Goal: Information Seeking & Learning: Learn about a topic

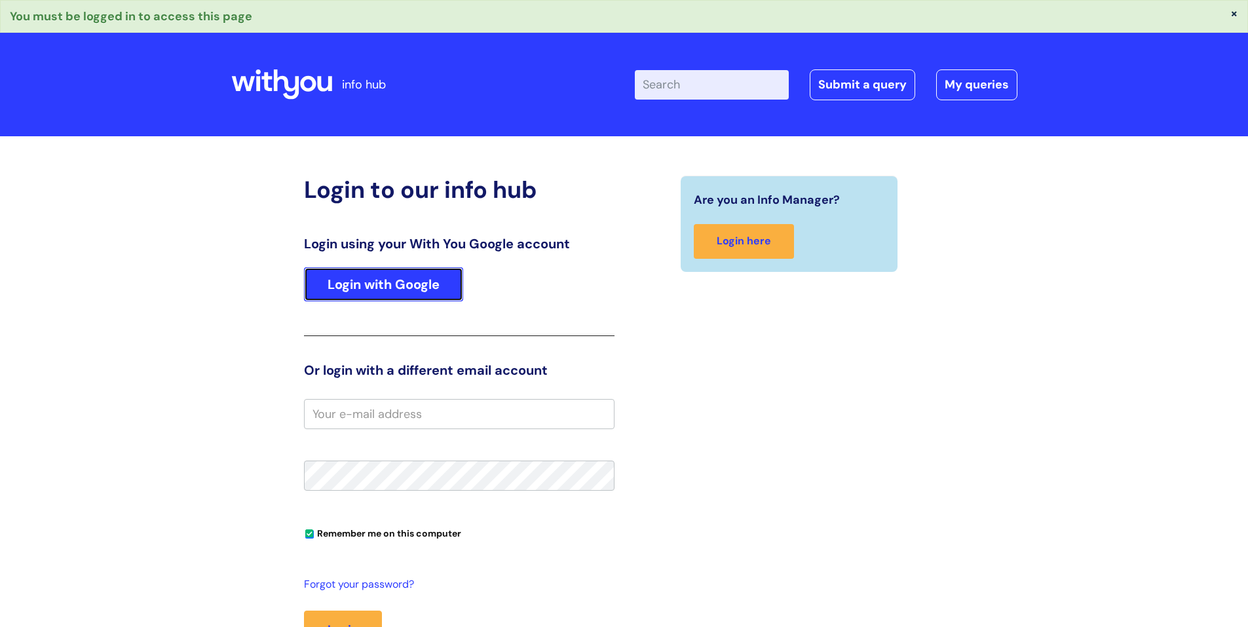
click at [354, 283] on link "Login with Google" at bounding box center [383, 284] width 159 height 34
click at [399, 273] on link "Login with Google" at bounding box center [383, 284] width 159 height 34
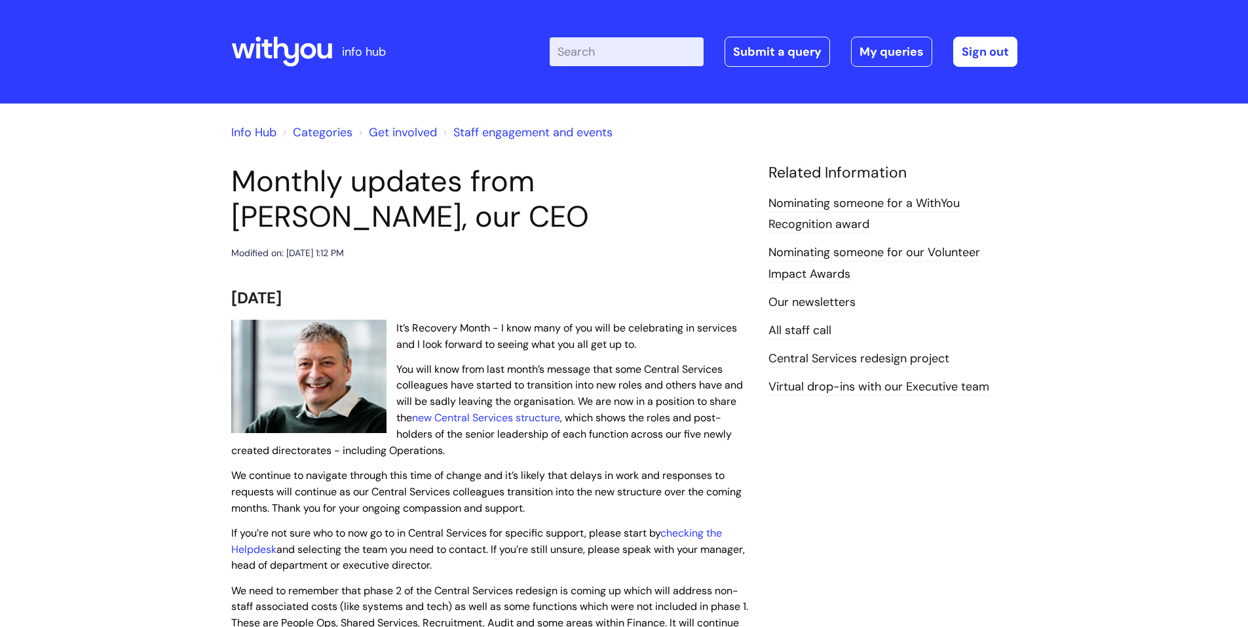
scroll to position [65, 0]
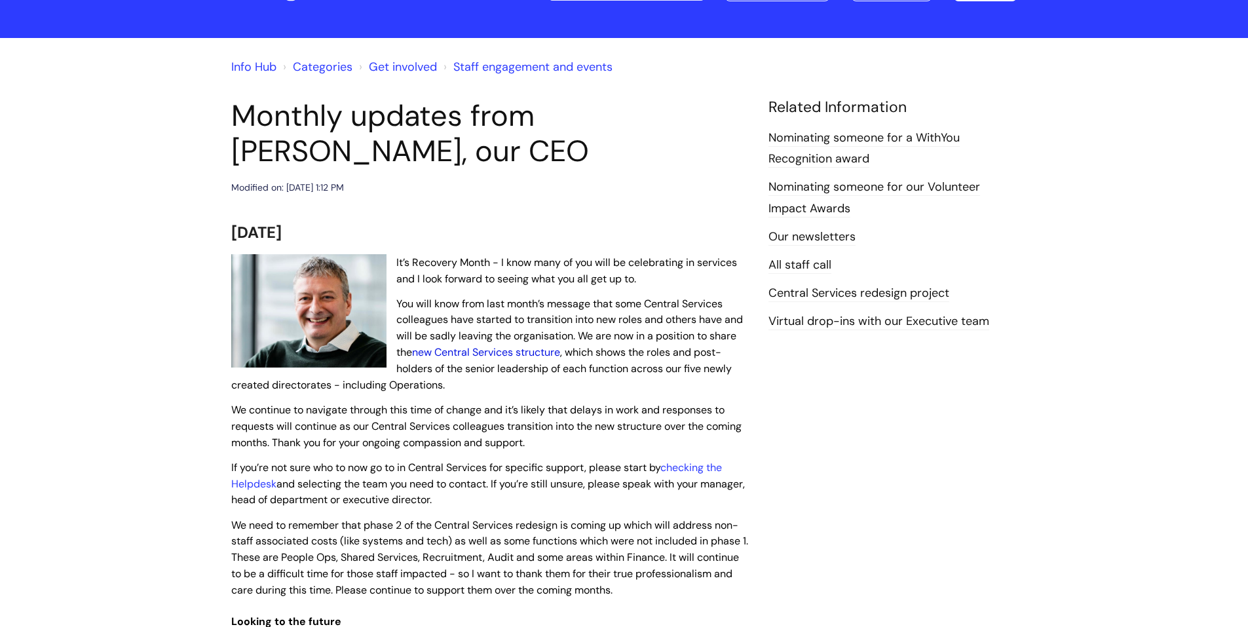
click at [508, 352] on link "new Central Services structure" at bounding box center [486, 352] width 148 height 14
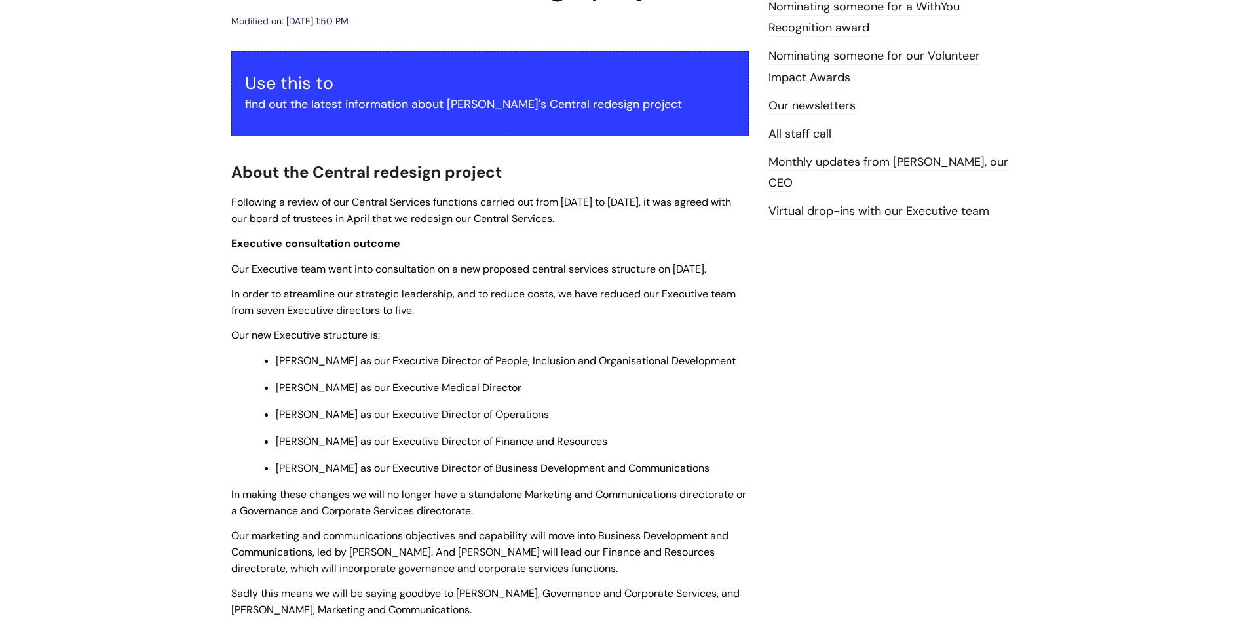
scroll to position [262, 0]
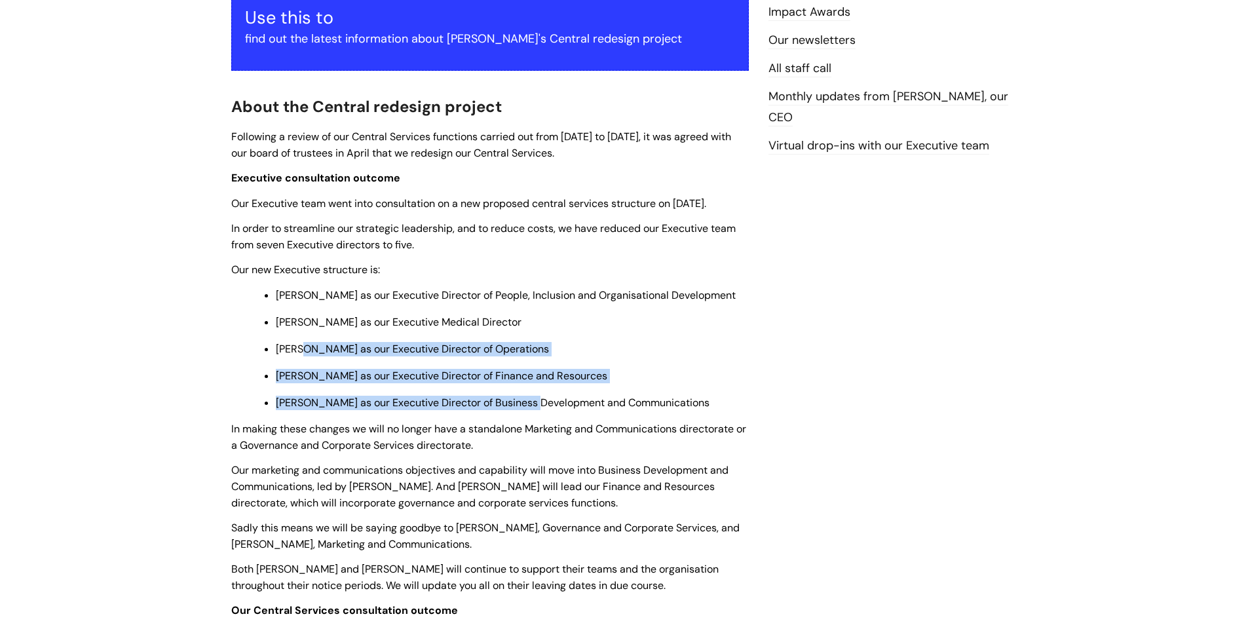
drag, startPoint x: 536, startPoint y: 405, endPoint x: 299, endPoint y: 342, distance: 245.3
click at [299, 342] on ul "[PERSON_NAME] as our Executive Director of People, Inclusion and Organisational…" at bounding box center [496, 348] width 504 height 124
click at [299, 342] on span "[PERSON_NAME] as our Executive Director of Operations" at bounding box center [412, 349] width 273 height 14
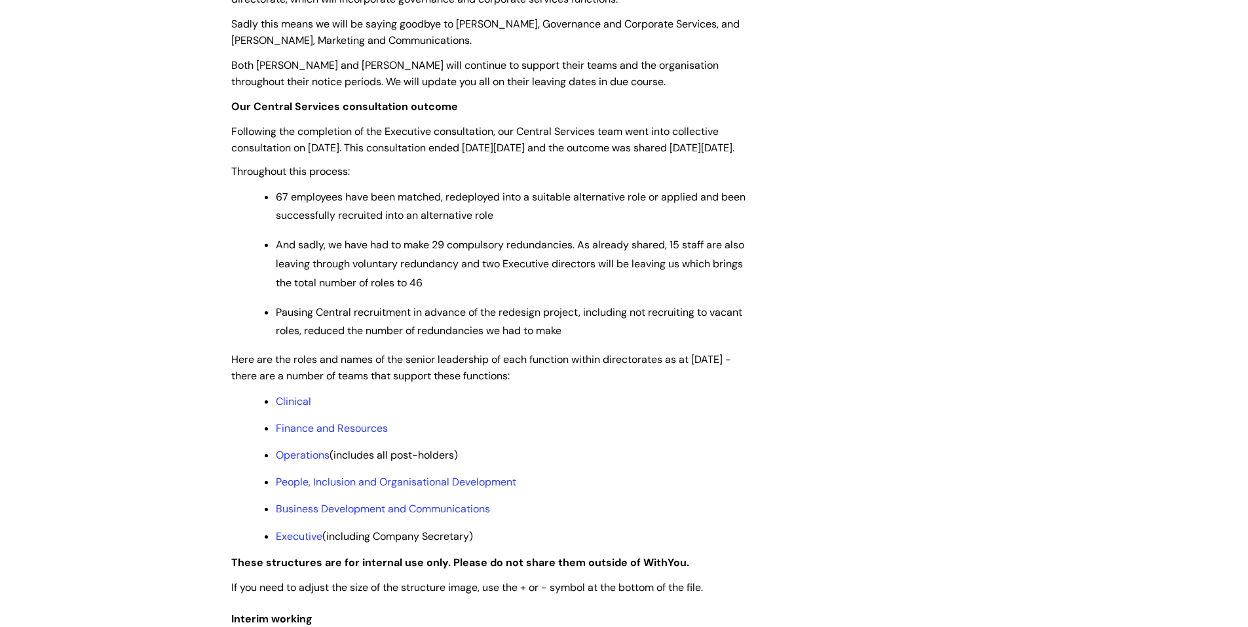
scroll to position [786, 0]
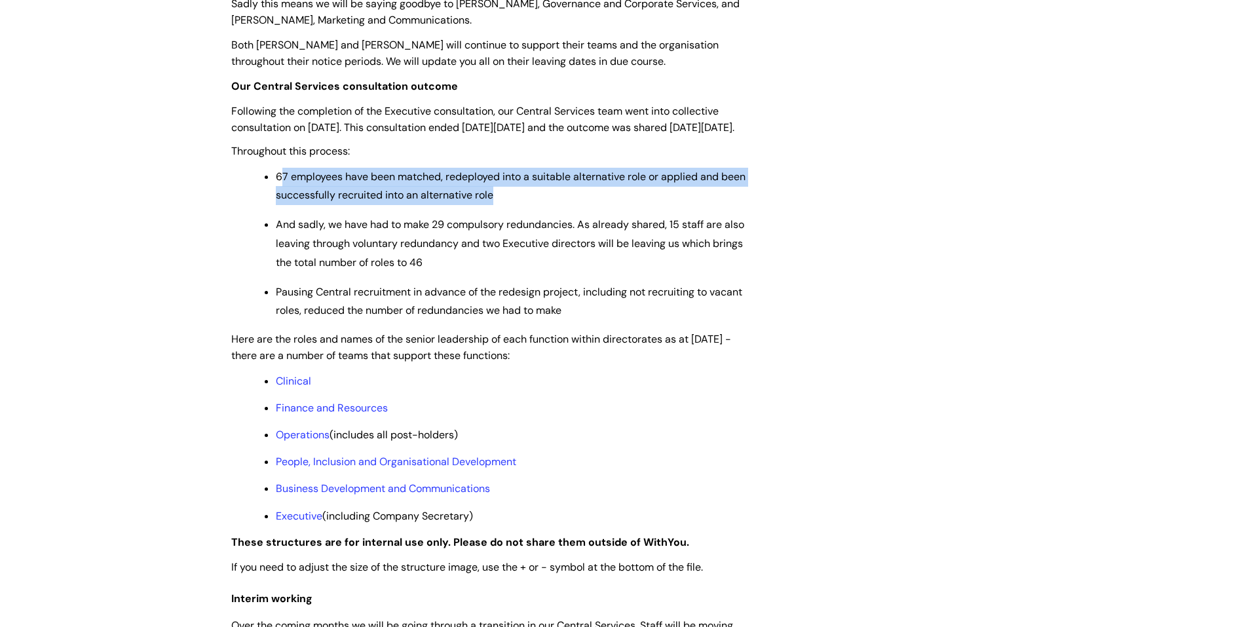
drag, startPoint x: 280, startPoint y: 188, endPoint x: 498, endPoint y: 213, distance: 220.2
click at [498, 206] on p "67 employees have been matched, redeployed into a suitable alternative role or …" at bounding box center [512, 187] width 473 height 38
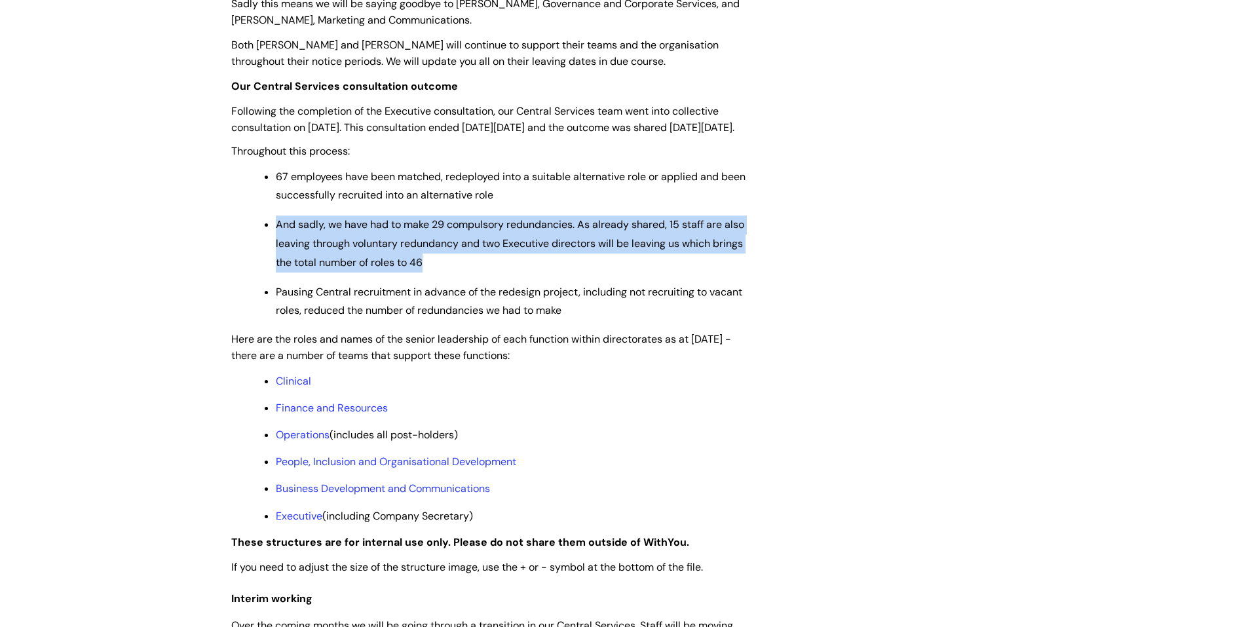
drag, startPoint x: 274, startPoint y: 244, endPoint x: 445, endPoint y: 278, distance: 174.3
click at [445, 278] on ul "67 employees have been matched, redeployed into a suitable alternative role or …" at bounding box center [496, 244] width 504 height 153
click at [445, 272] on p "And sadly, we have had to make 29 compulsory redundancies. As already shared, 1…" at bounding box center [512, 243] width 473 height 56
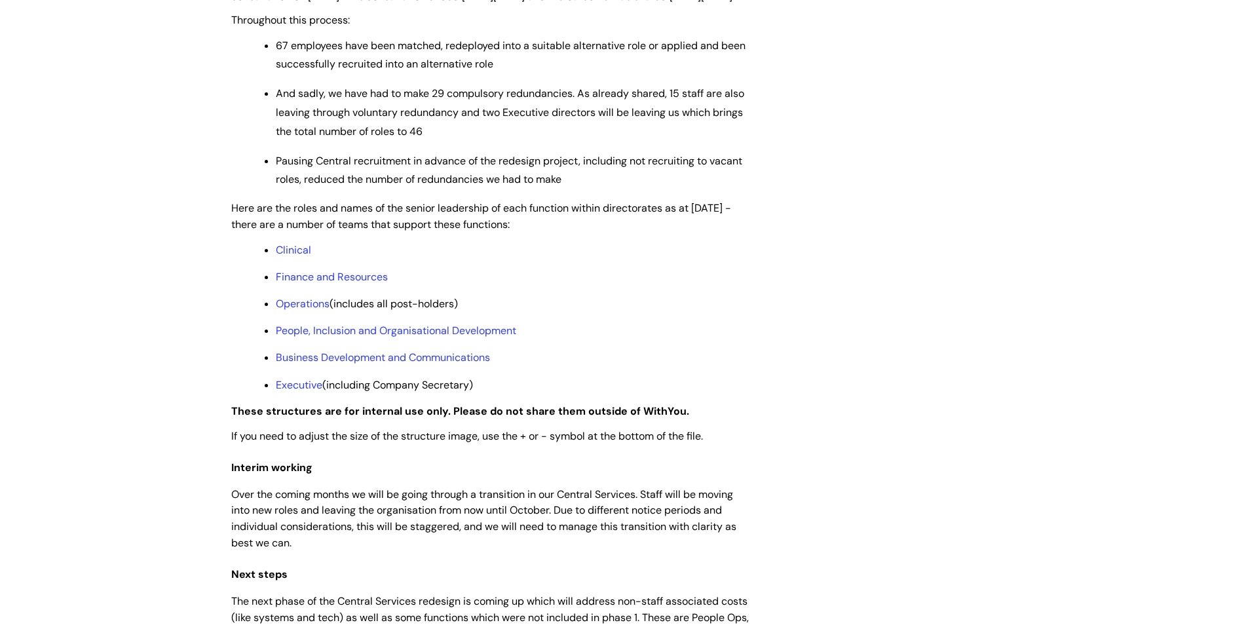
scroll to position [982, 0]
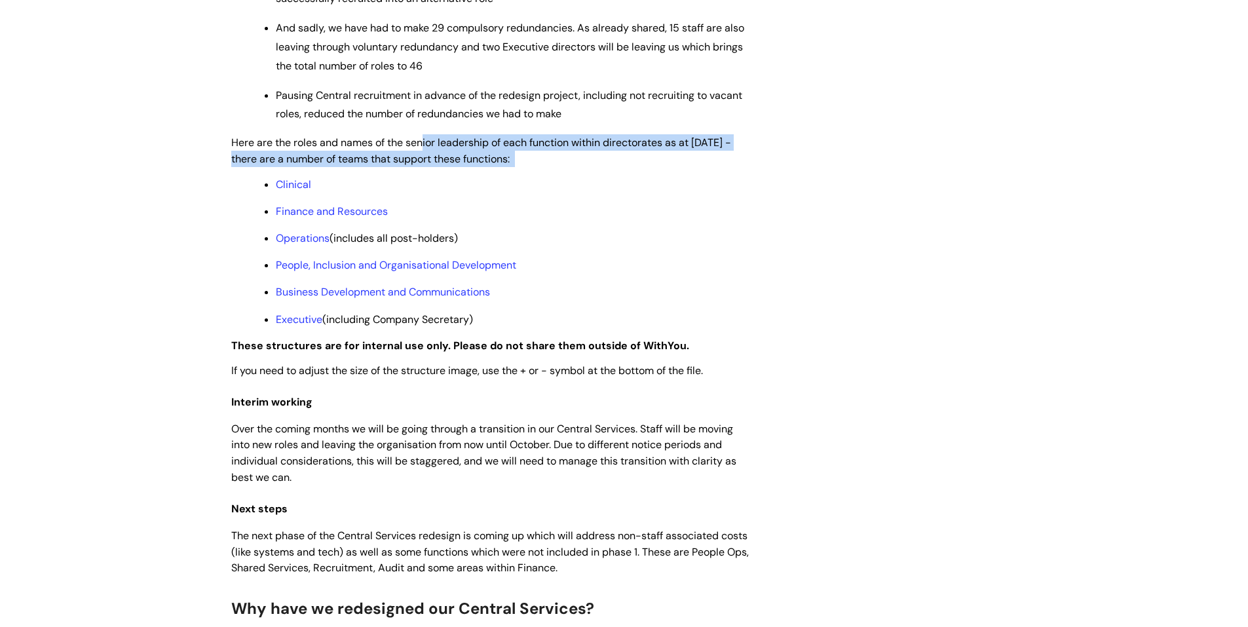
drag, startPoint x: 474, startPoint y: 162, endPoint x: 538, endPoint y: 169, distance: 64.6
click at [538, 167] on p "Here are the roles and names of the senior leadership of each function within d…" at bounding box center [489, 150] width 517 height 33
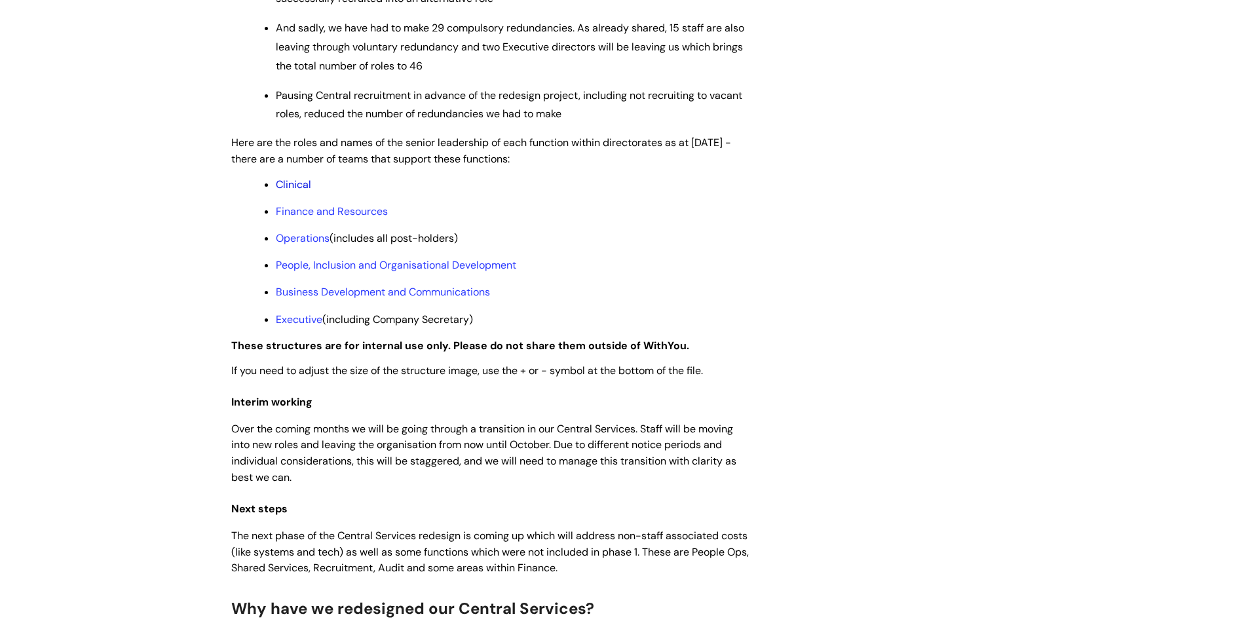
click at [303, 191] on link "Clinical" at bounding box center [293, 184] width 35 height 14
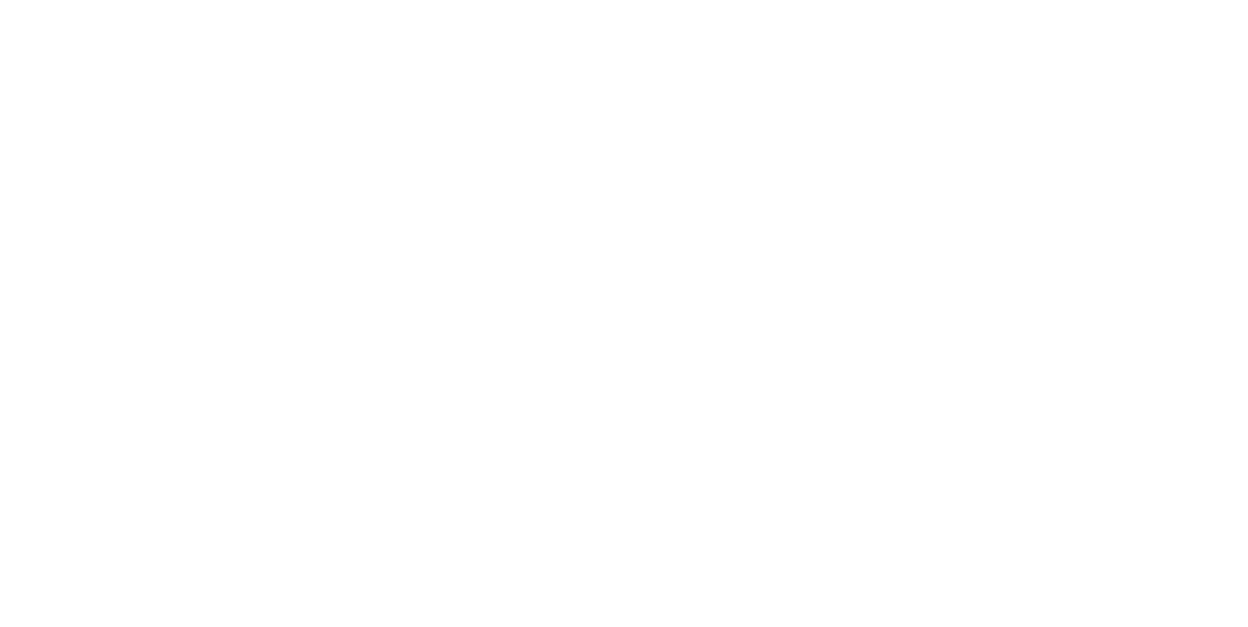
scroll to position [982, 0]
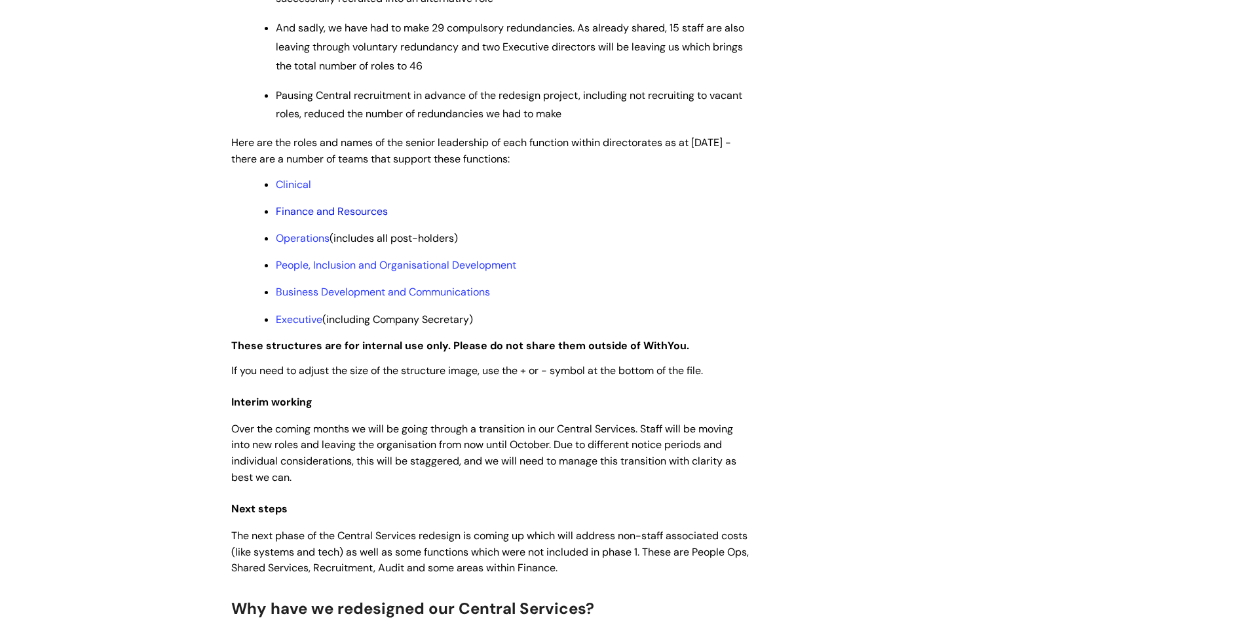
click at [288, 218] on link "Finance and Resources" at bounding box center [332, 211] width 112 height 14
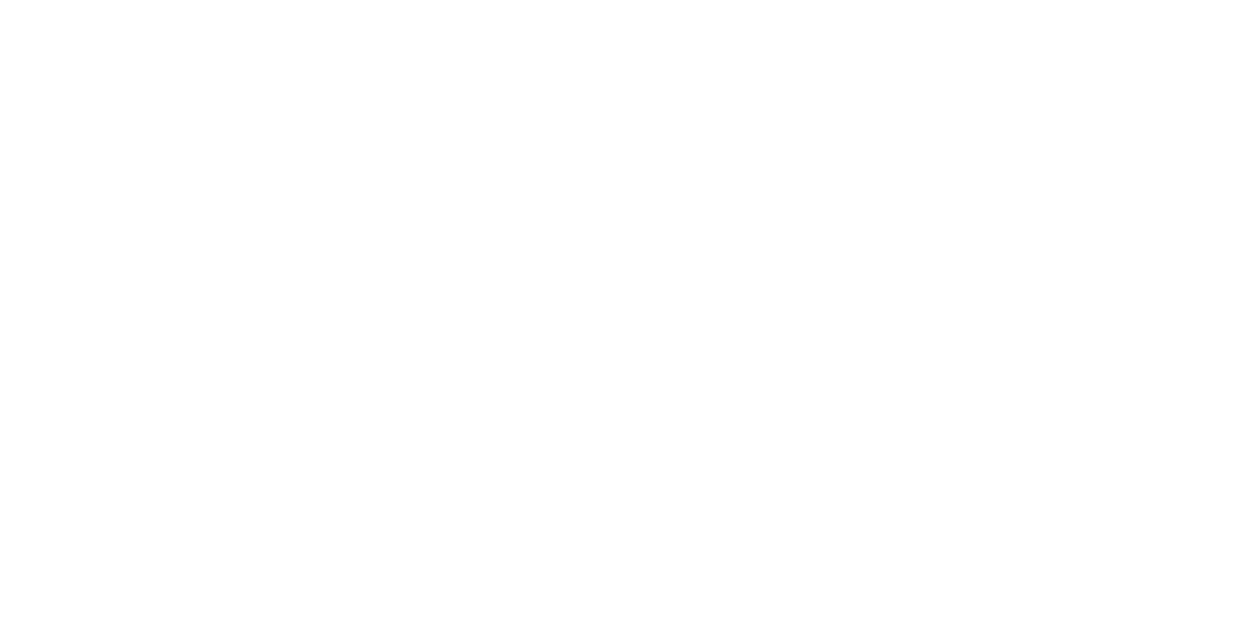
scroll to position [982, 0]
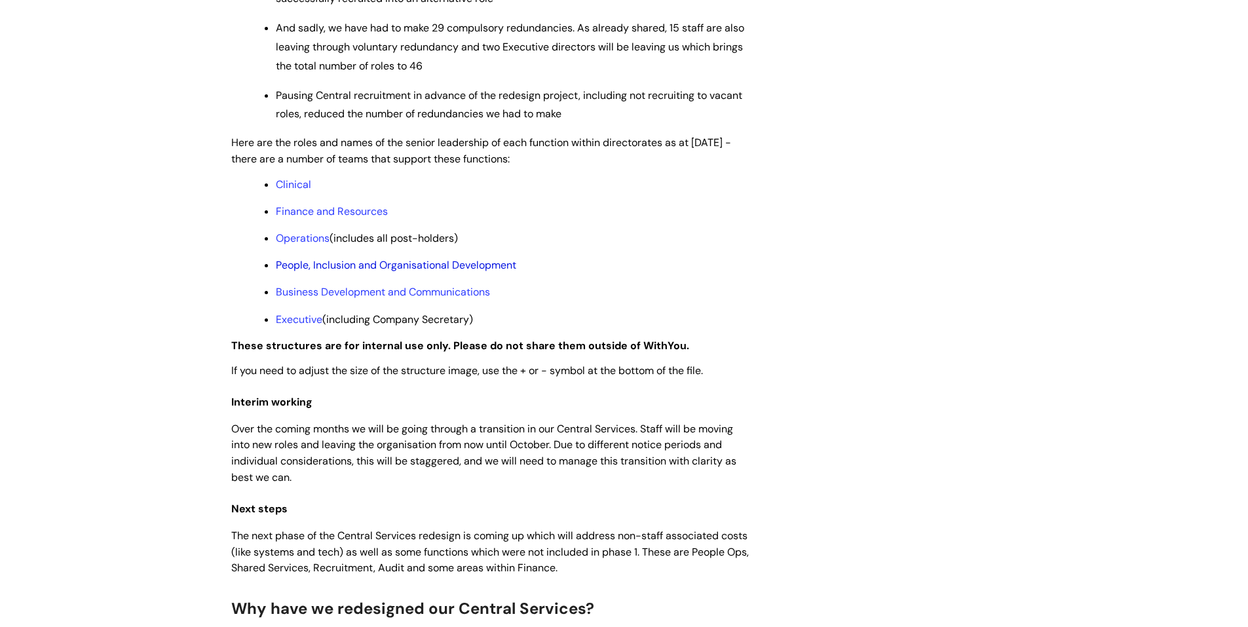
click at [413, 272] on link "People, Inclusion and Organisational Development" at bounding box center [396, 265] width 240 height 14
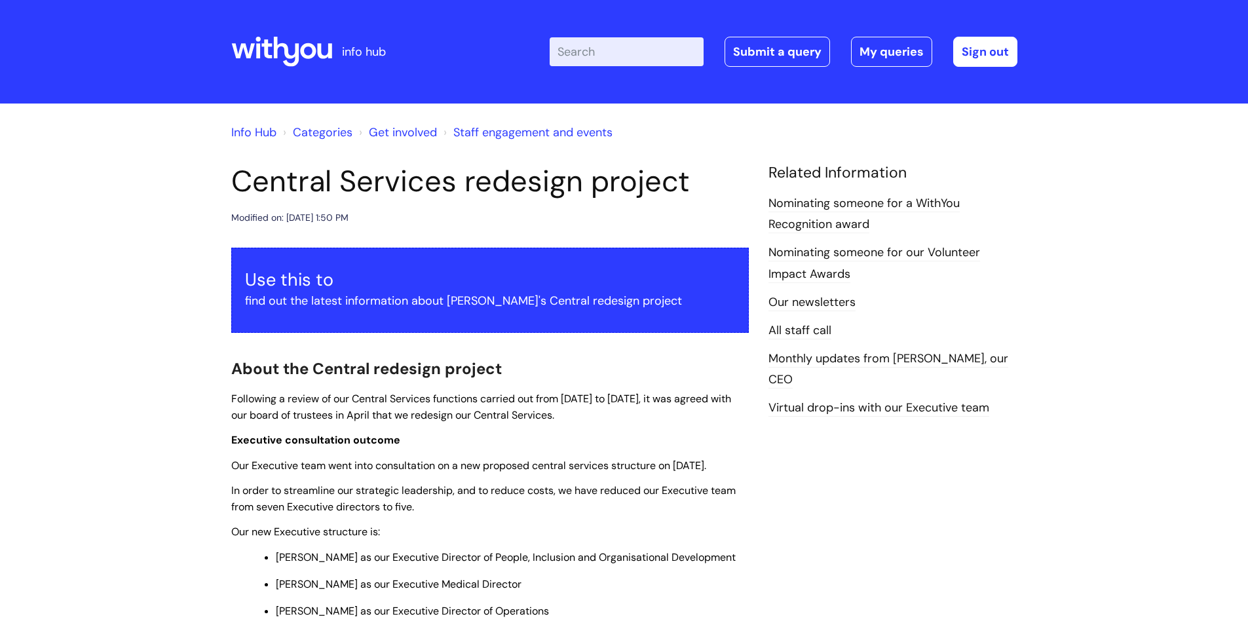
scroll to position [982, 0]
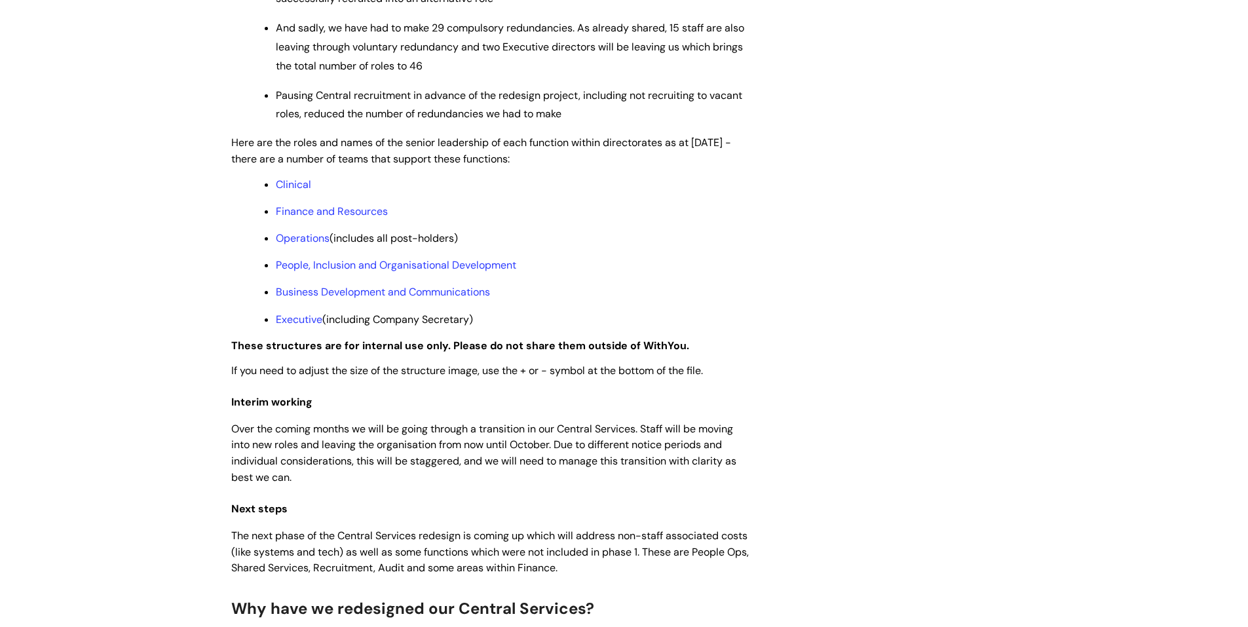
drag, startPoint x: 247, startPoint y: 155, endPoint x: 517, endPoint y: 168, distance: 270.7
click at [517, 166] on span "Here are the roles and names of the senior leadership of each function within d…" at bounding box center [481, 151] width 500 height 30
click at [329, 299] on link "Business Development and Communications" at bounding box center [383, 292] width 214 height 14
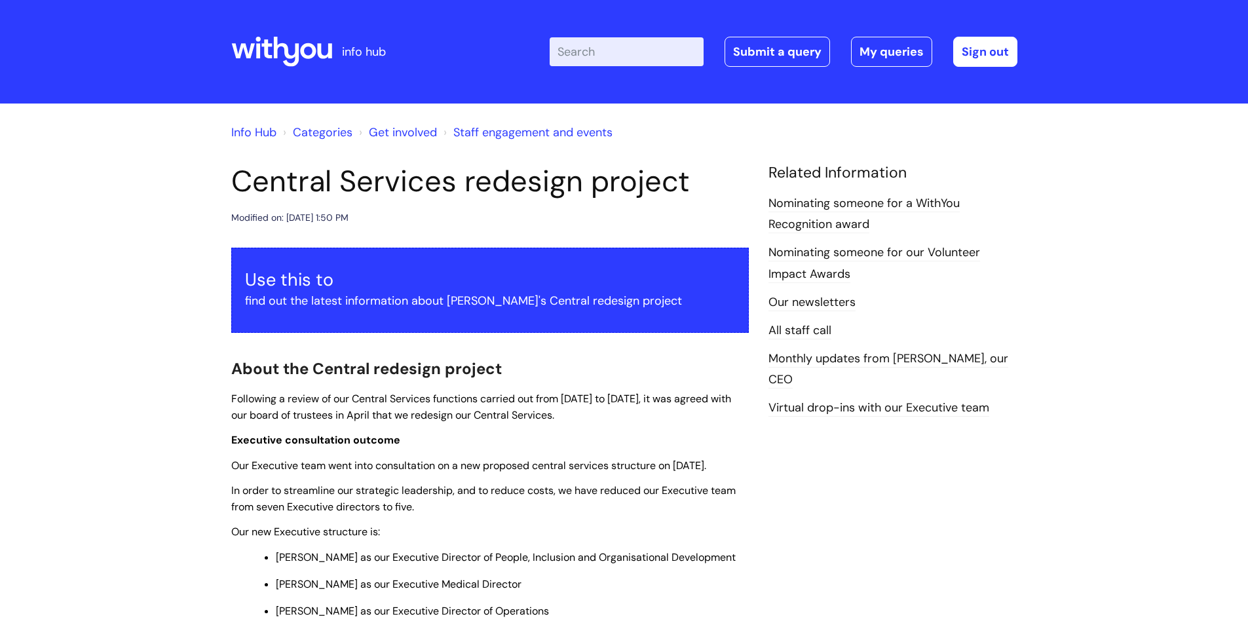
scroll to position [982, 0]
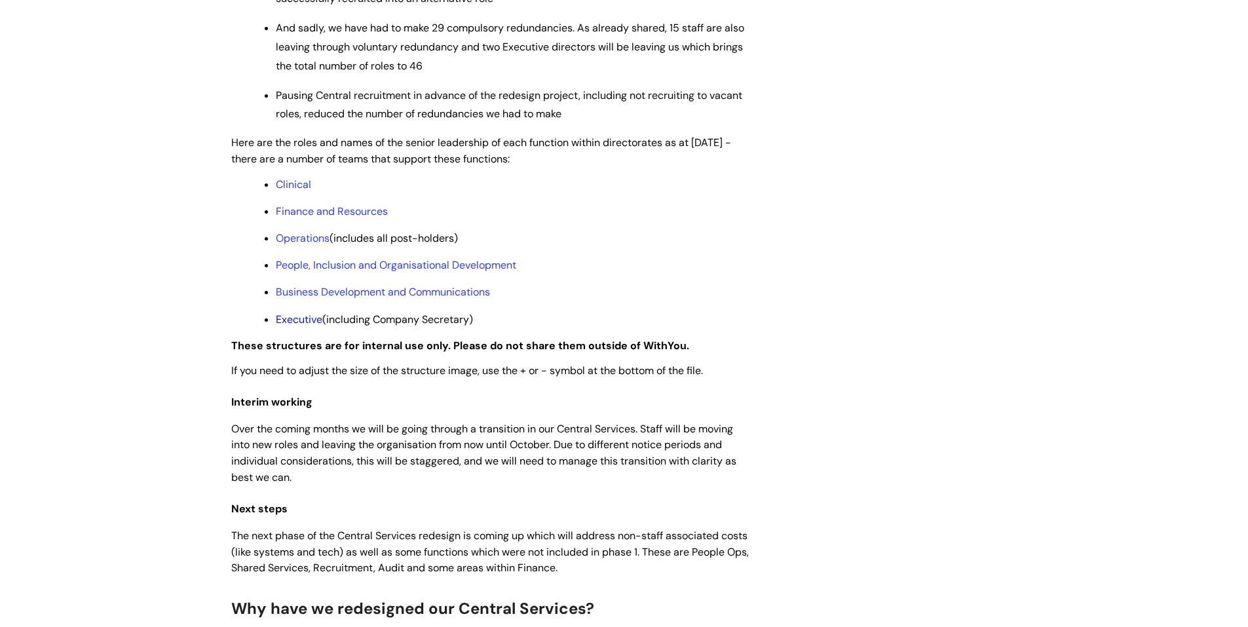
click at [309, 326] on link "Executive" at bounding box center [299, 319] width 46 height 14
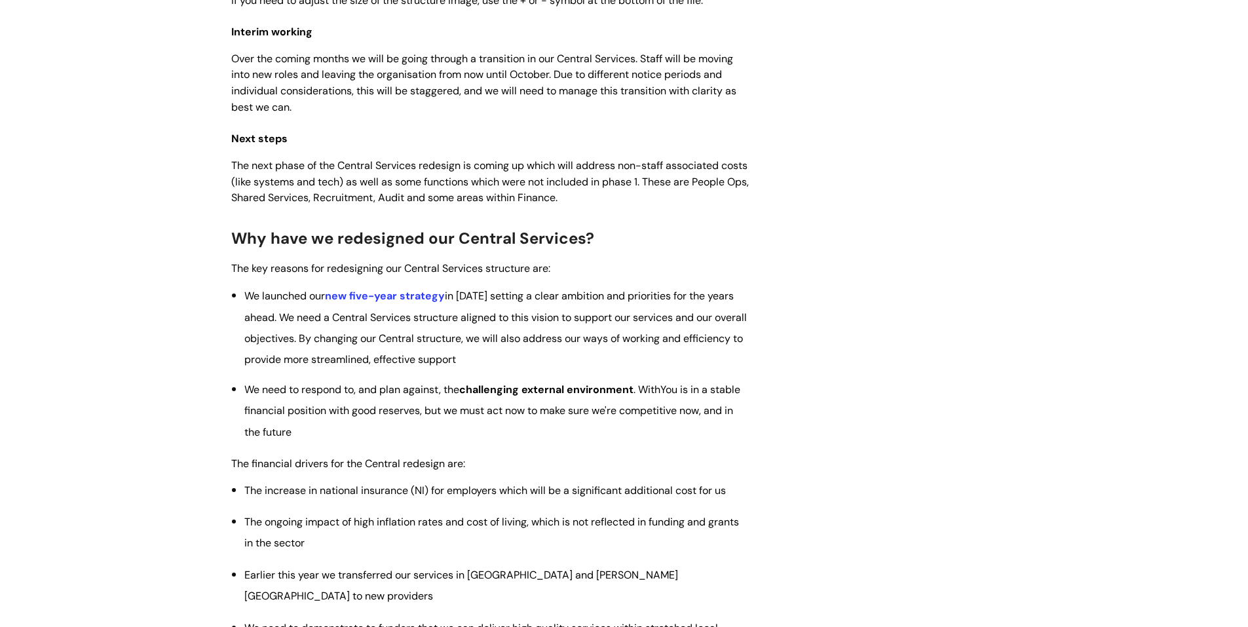
scroll to position [1375, 0]
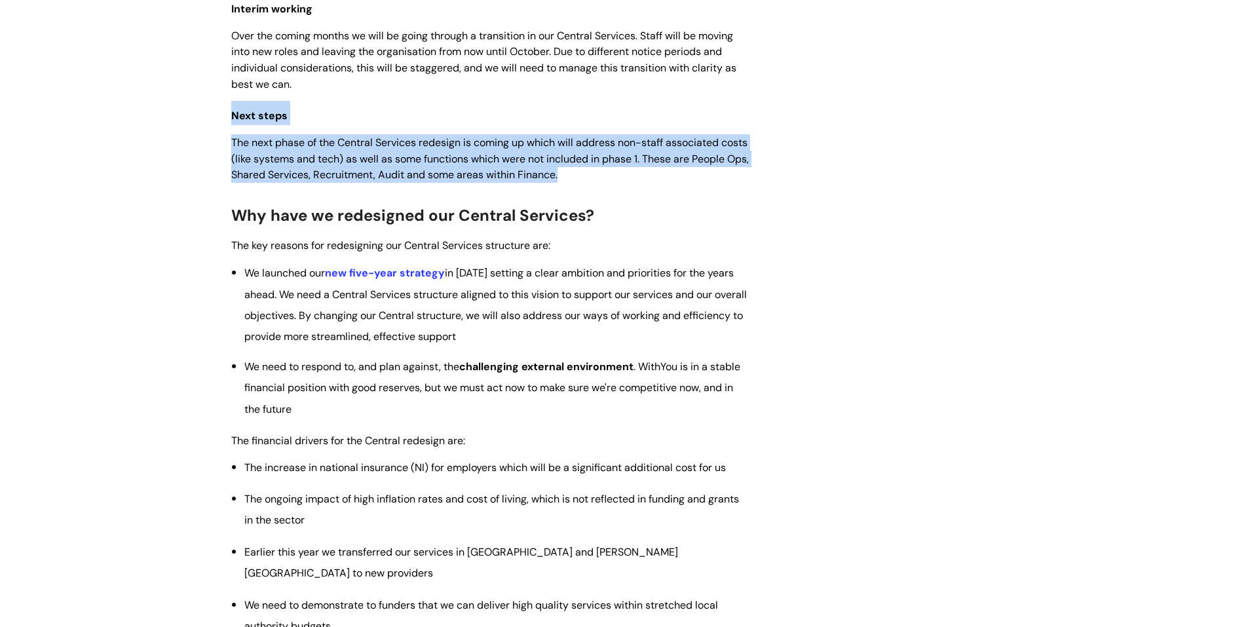
drag, startPoint x: 226, startPoint y: 139, endPoint x: 633, endPoint y: 191, distance: 410.6
click at [633, 191] on div "Central Services redesign project Modified on: [DATE] 1:50 PM Use this to find …" at bounding box center [489, 111] width 537 height 2646
click at [633, 183] on p "The next phase of the Central Services redesign is coming up which will address…" at bounding box center [489, 158] width 517 height 48
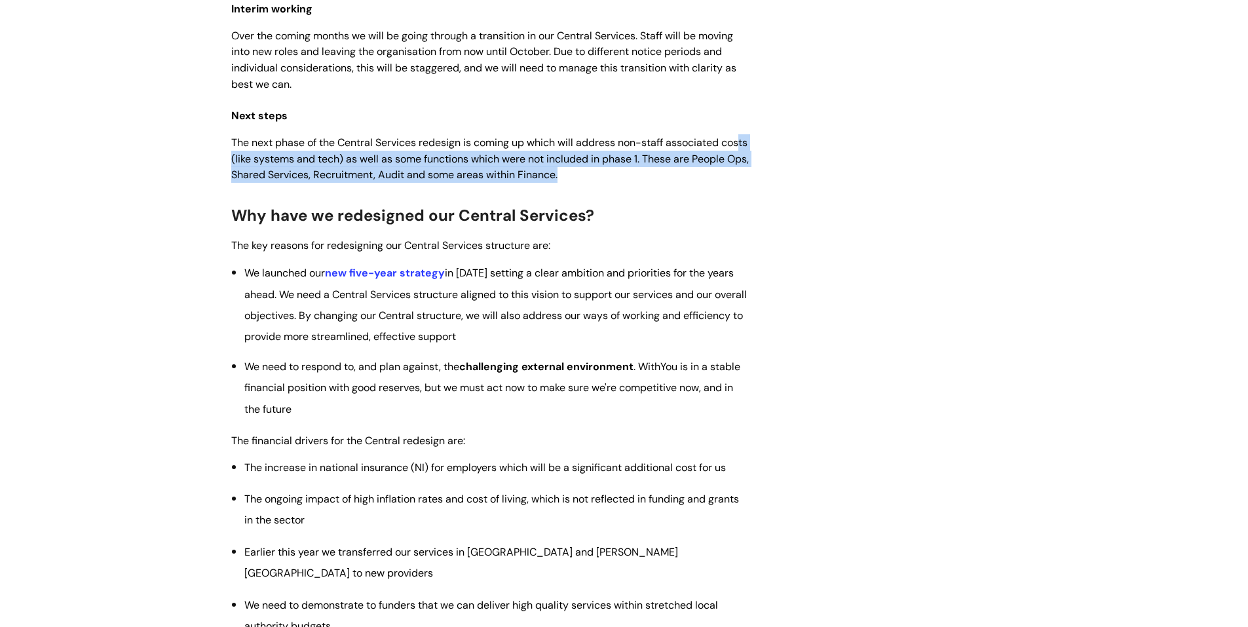
drag, startPoint x: 633, startPoint y: 191, endPoint x: 248, endPoint y: 170, distance: 386.3
click at [248, 170] on p "The next phase of the Central Services redesign is coming up which will address…" at bounding box center [489, 158] width 517 height 48
click at [248, 170] on span "The next phase of the Central Services redesign is coming up which will address…" at bounding box center [489, 159] width 517 height 46
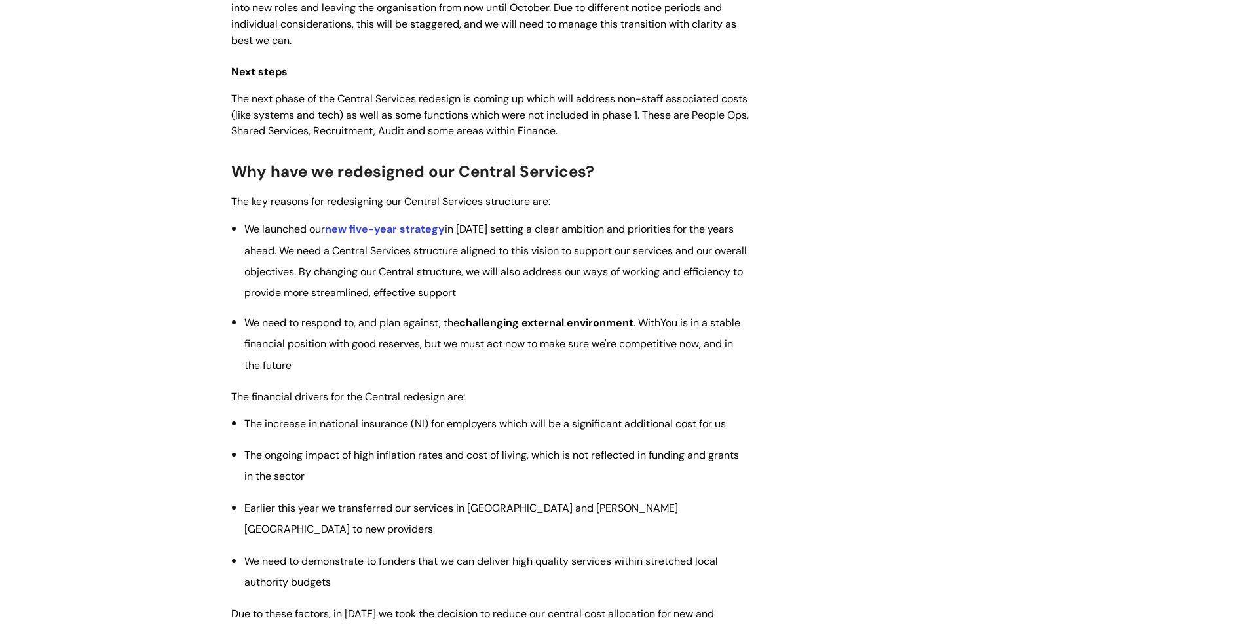
scroll to position [1441, 0]
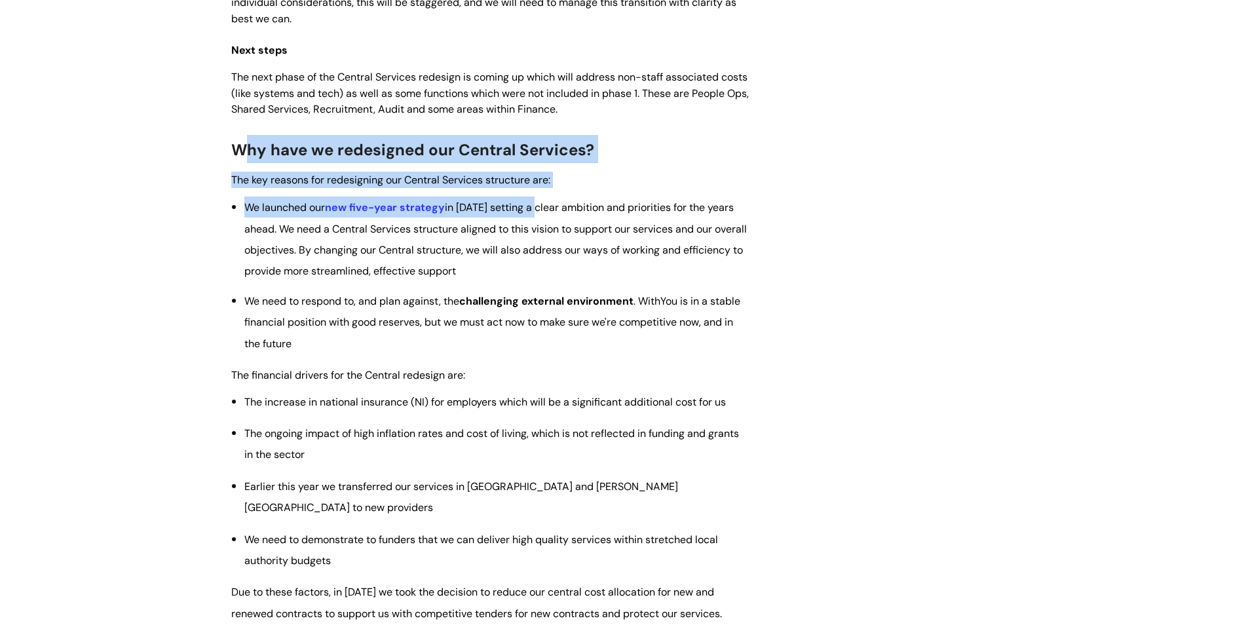
drag, startPoint x: 239, startPoint y: 170, endPoint x: 542, endPoint y: 207, distance: 305.5
click at [542, 207] on div "Use this to find out the latest information about [PERSON_NAME]'s Central redes…" at bounding box center [489, 31] width 517 height 2448
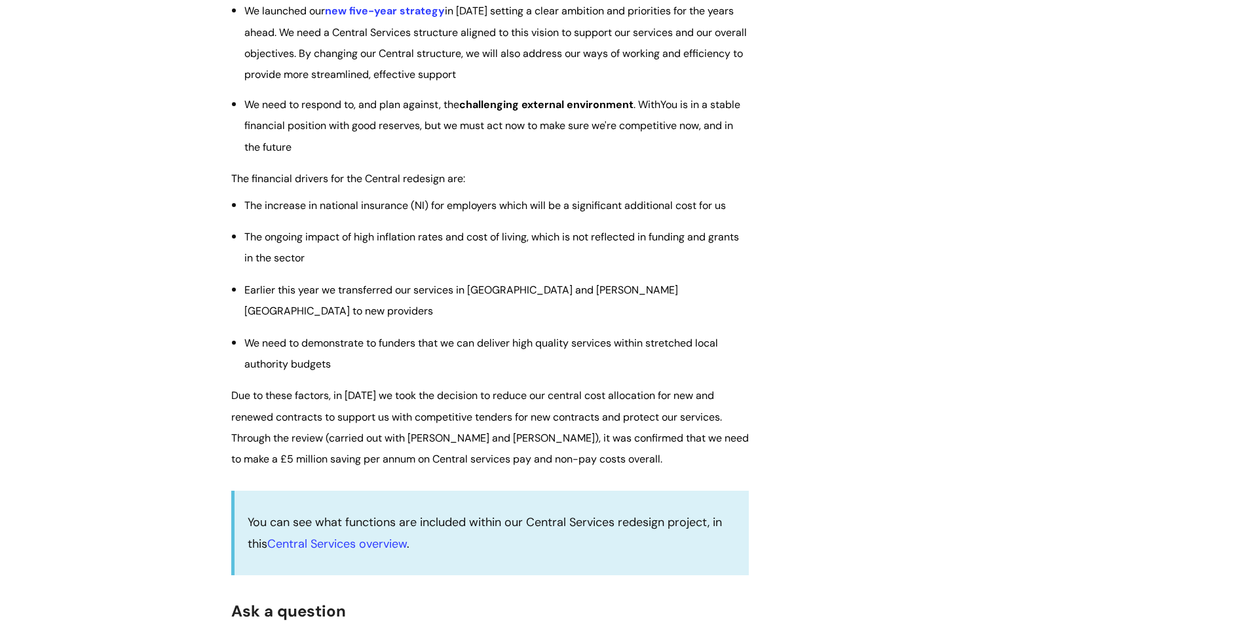
scroll to position [1703, 0]
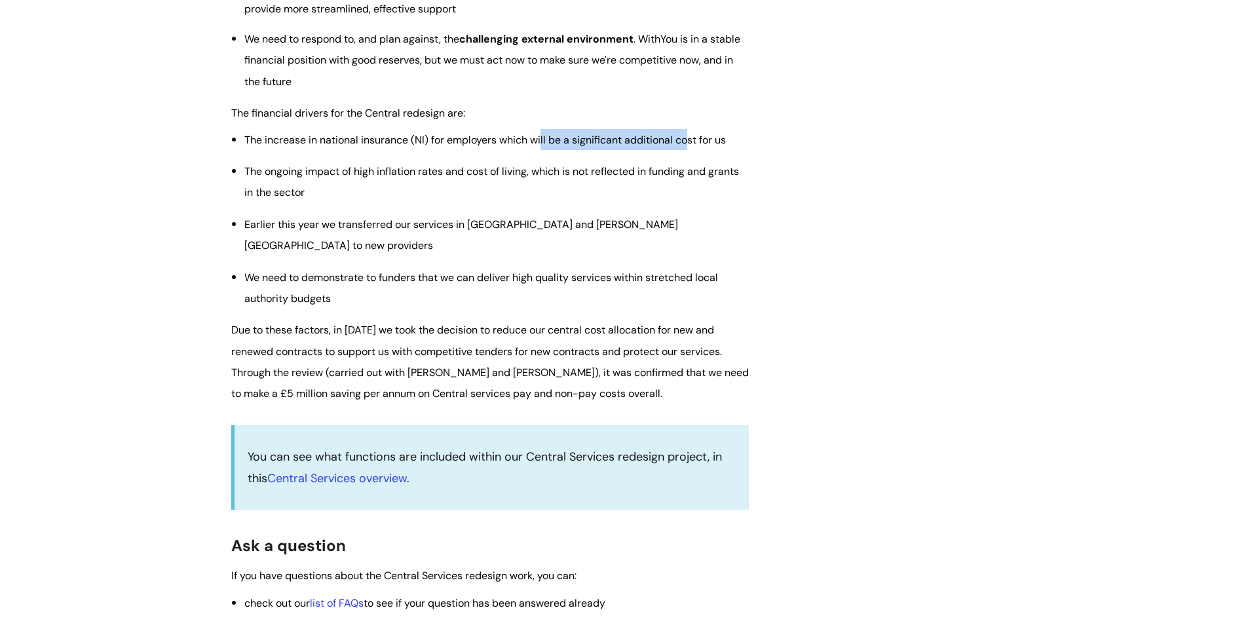
drag, startPoint x: 543, startPoint y: 156, endPoint x: 690, endPoint y: 153, distance: 147.4
click at [690, 147] on span "The increase in national insurance (NI) for employers which will be a significa…" at bounding box center [484, 140] width 481 height 14
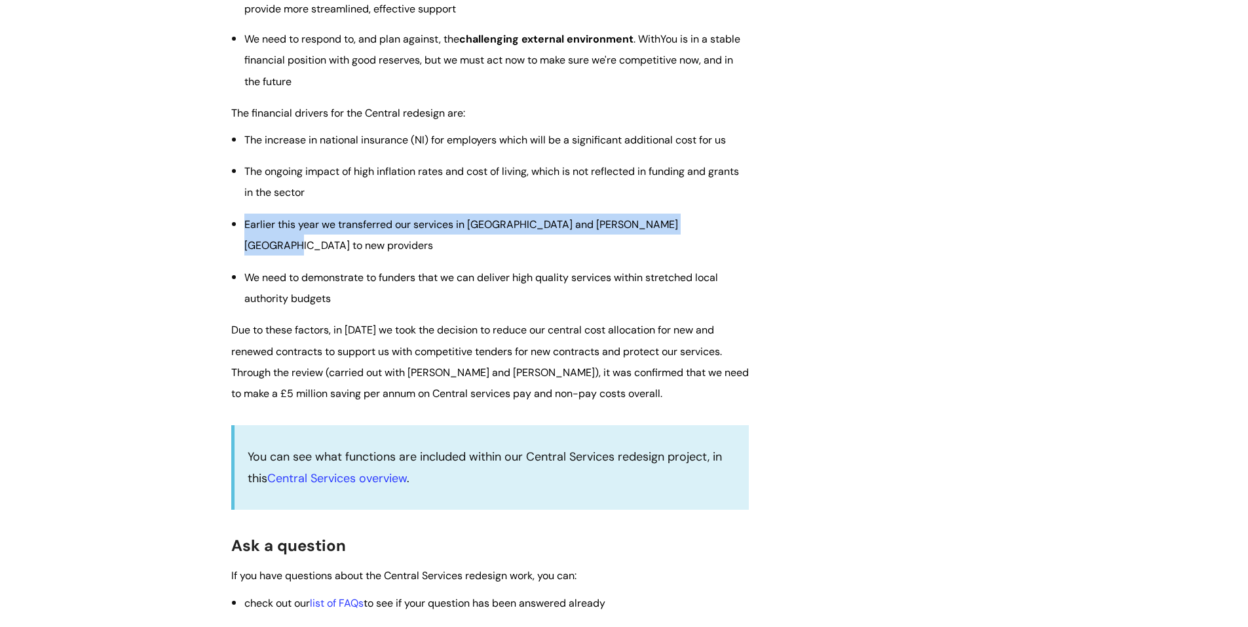
drag, startPoint x: 244, startPoint y: 243, endPoint x: 703, endPoint y: 238, distance: 458.4
click at [703, 238] on li "Earlier this year we transferred our services in [GEOGRAPHIC_DATA] and [PERSON_…" at bounding box center [496, 234] width 504 height 43
drag, startPoint x: 688, startPoint y: 242, endPoint x: 245, endPoint y: 246, distance: 442.7
click at [245, 246] on li "Earlier this year we transferred our services in [GEOGRAPHIC_DATA] and [PERSON_…" at bounding box center [496, 234] width 504 height 43
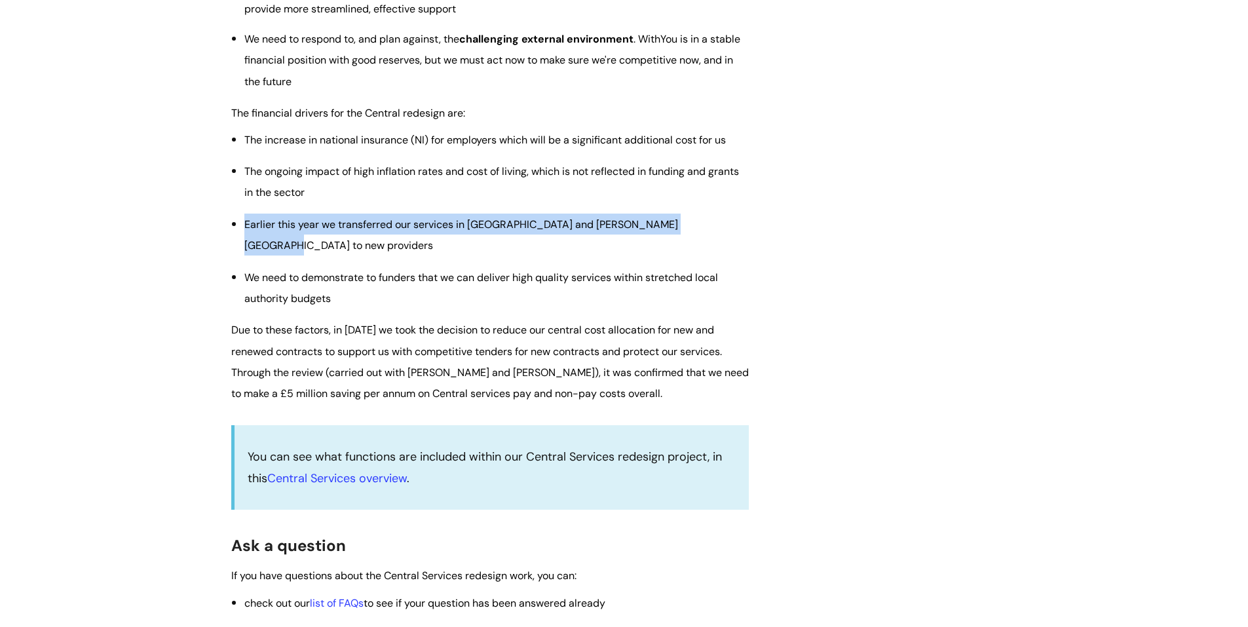
click at [245, 246] on span "Earlier this year we transferred our services in [GEOGRAPHIC_DATA] and [PERSON_…" at bounding box center [461, 234] width 434 height 35
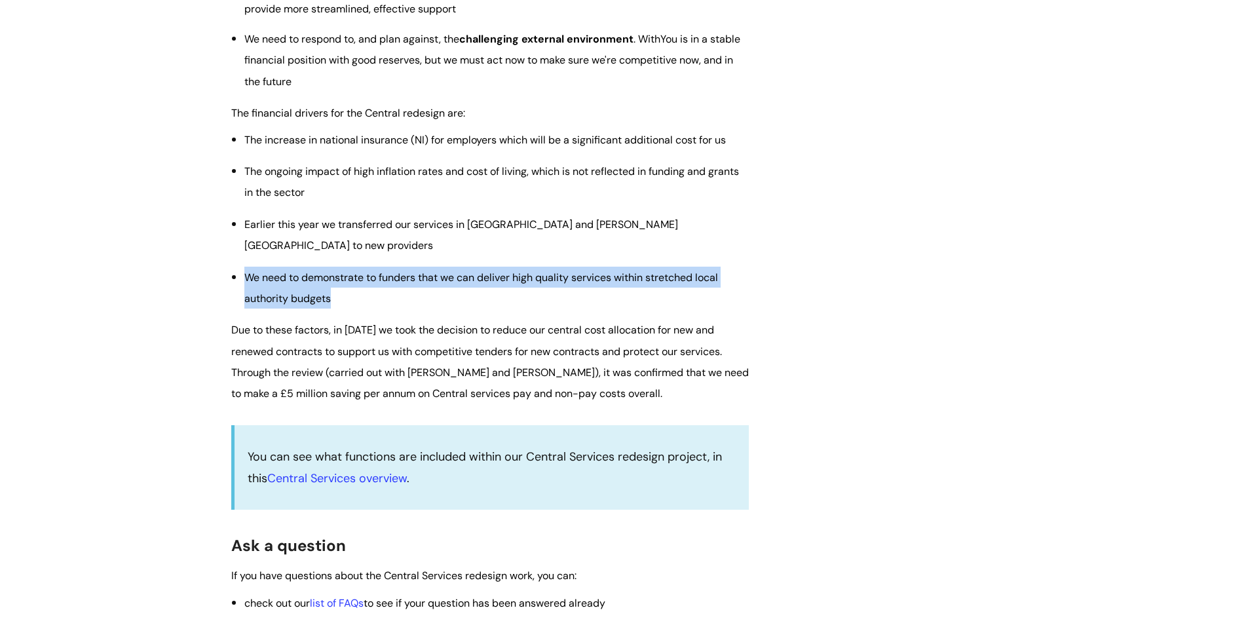
drag, startPoint x: 347, startPoint y: 293, endPoint x: 246, endPoint y: 269, distance: 104.4
click at [246, 269] on li "We need to demonstrate to funders that we can deliver high quality services wit…" at bounding box center [496, 288] width 504 height 43
click at [246, 270] on span "We need to demonstrate to funders that we can deliver high quality services wit…" at bounding box center [480, 287] width 473 height 35
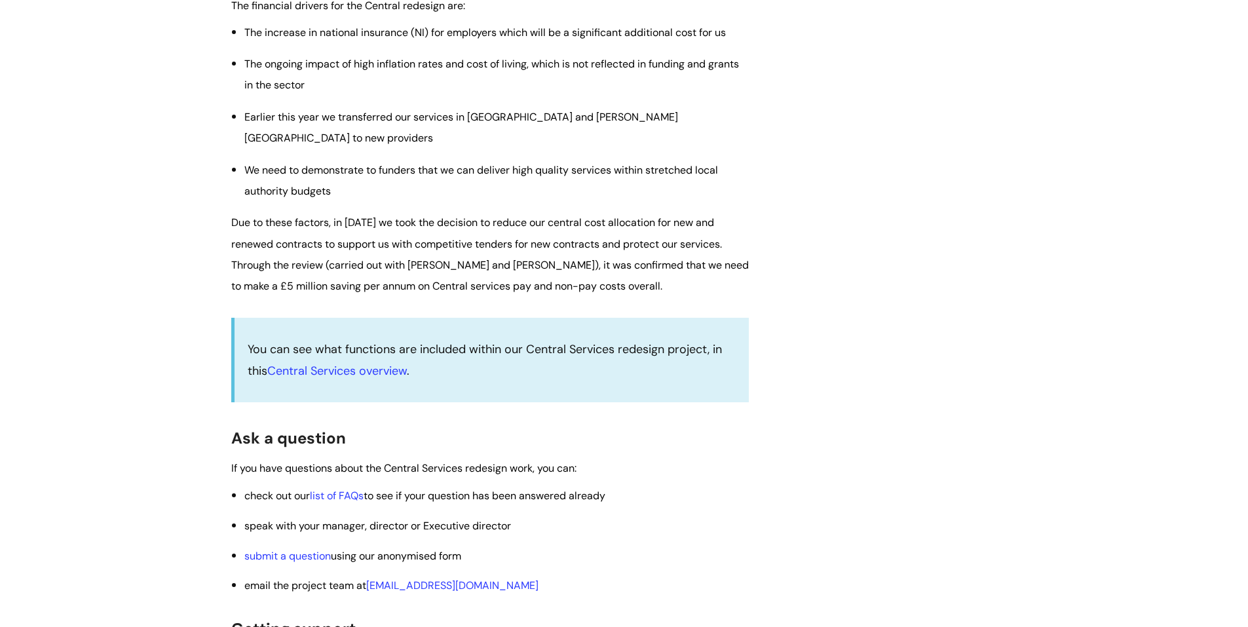
scroll to position [1834, 0]
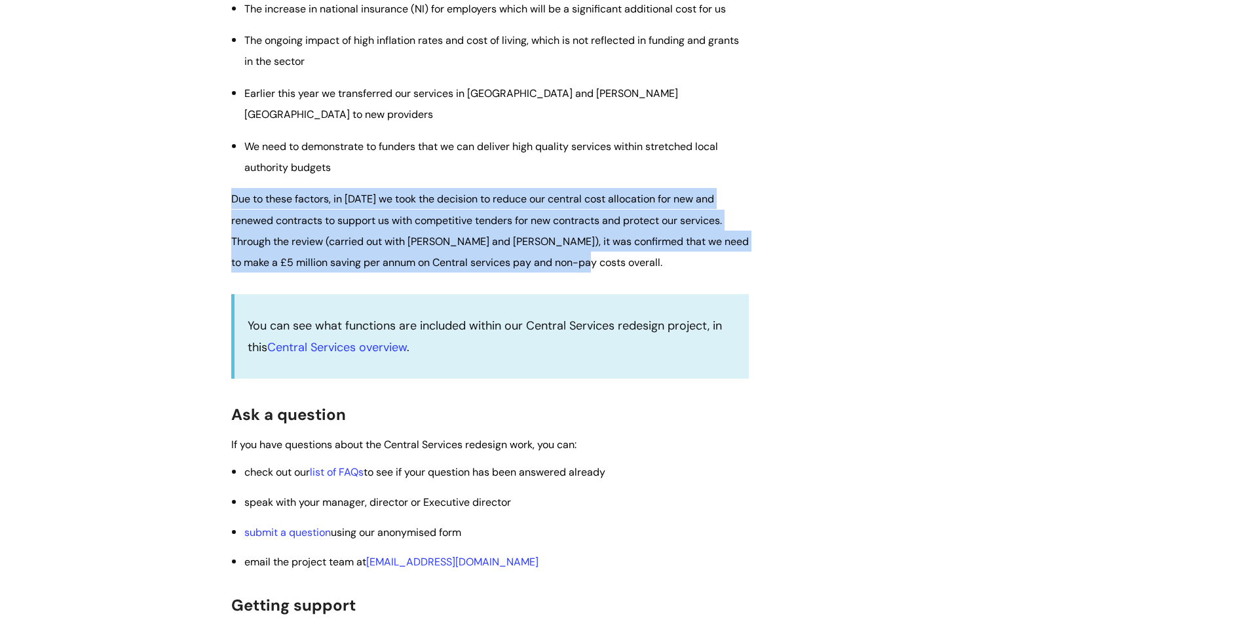
drag, startPoint x: 232, startPoint y: 196, endPoint x: 582, endPoint y: 273, distance: 357.4
click at [582, 273] on p "Through the review (carried out with [PERSON_NAME] and [PERSON_NAME]), it was c…" at bounding box center [489, 252] width 517 height 43
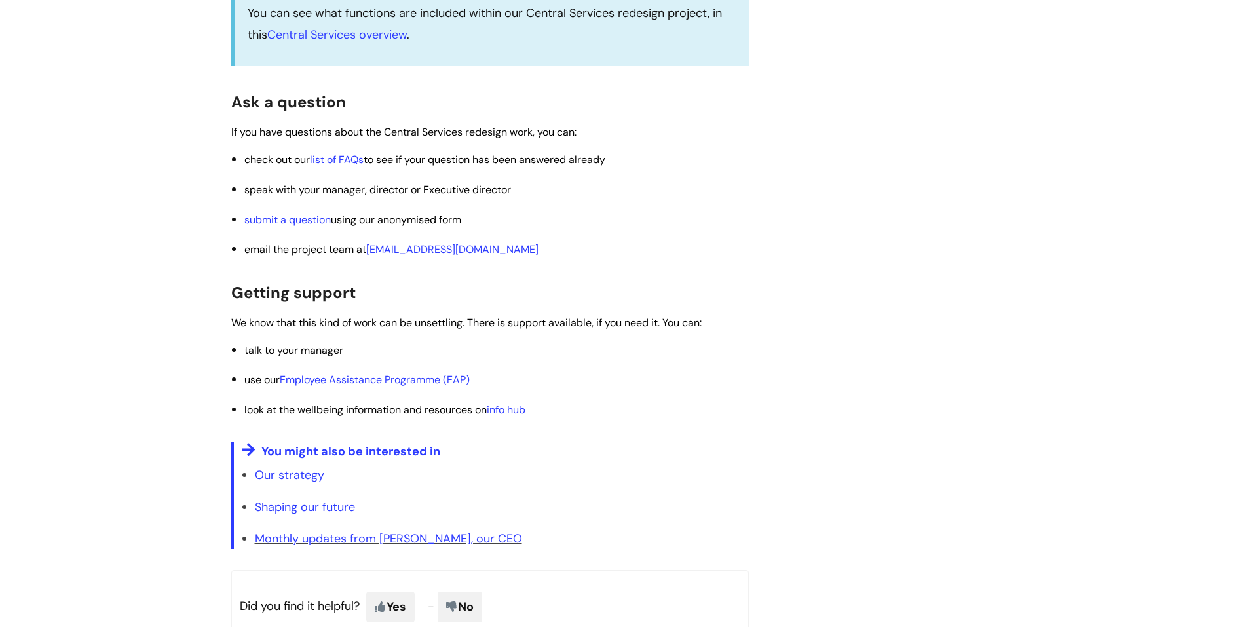
scroll to position [2161, 0]
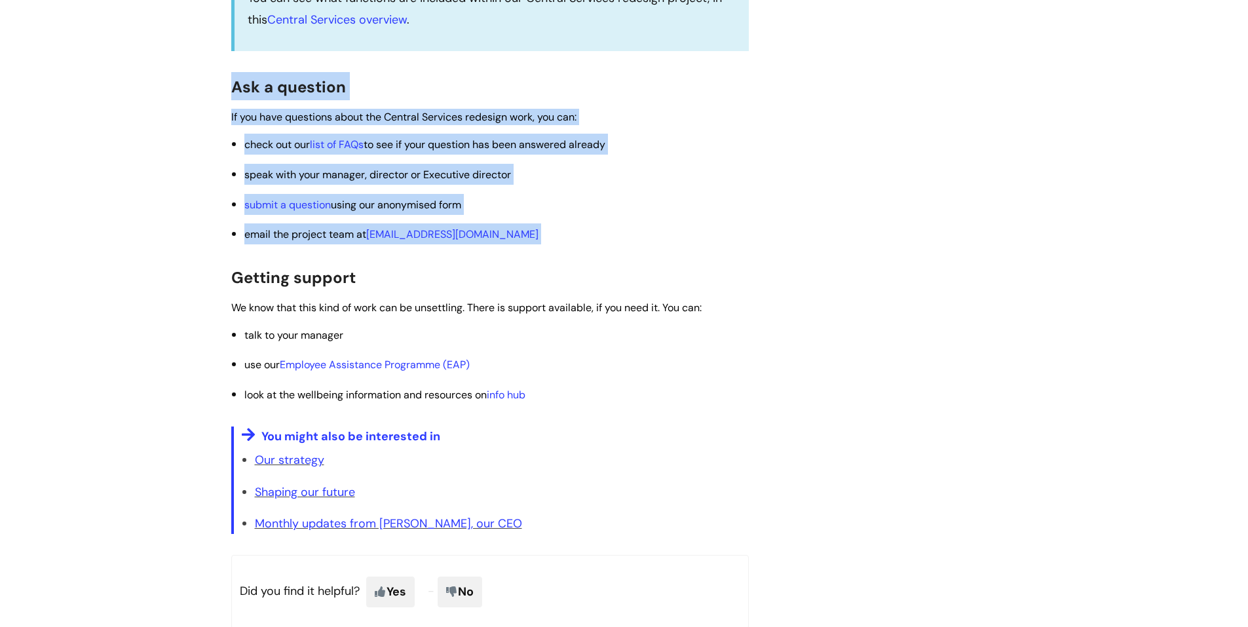
drag, startPoint x: 233, startPoint y: 103, endPoint x: 628, endPoint y: 251, distance: 421.9
click at [628, 244] on li "email the project team at [EMAIL_ADDRESS][DOMAIN_NAME]" at bounding box center [496, 233] width 504 height 21
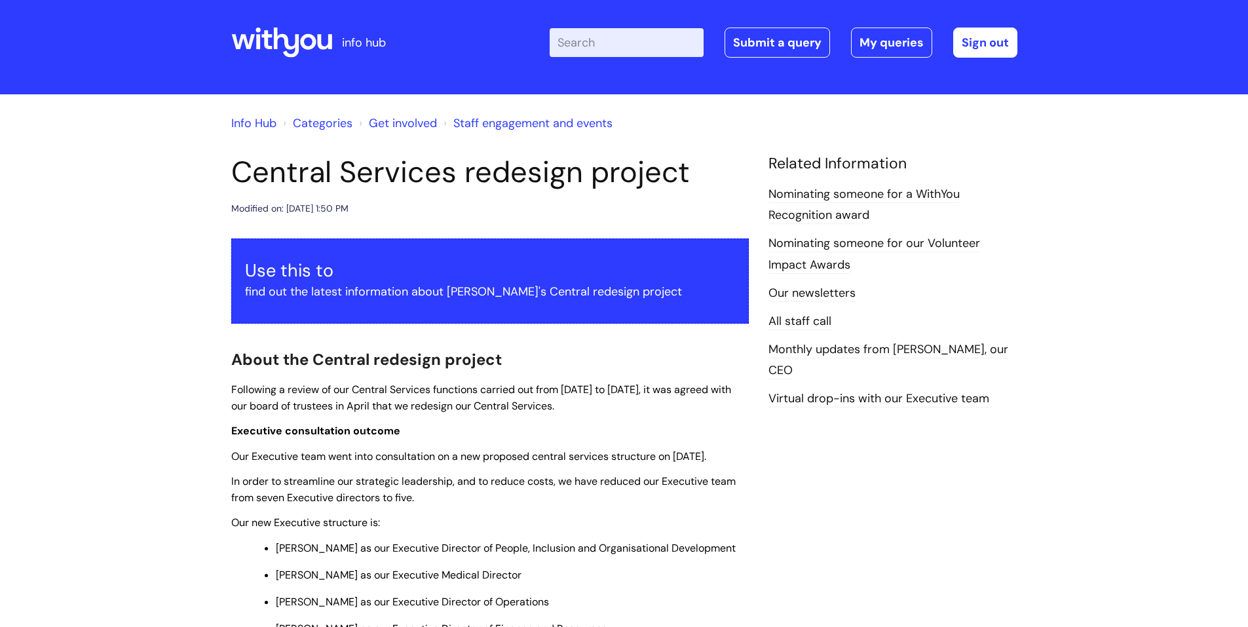
scroll to position [0, 0]
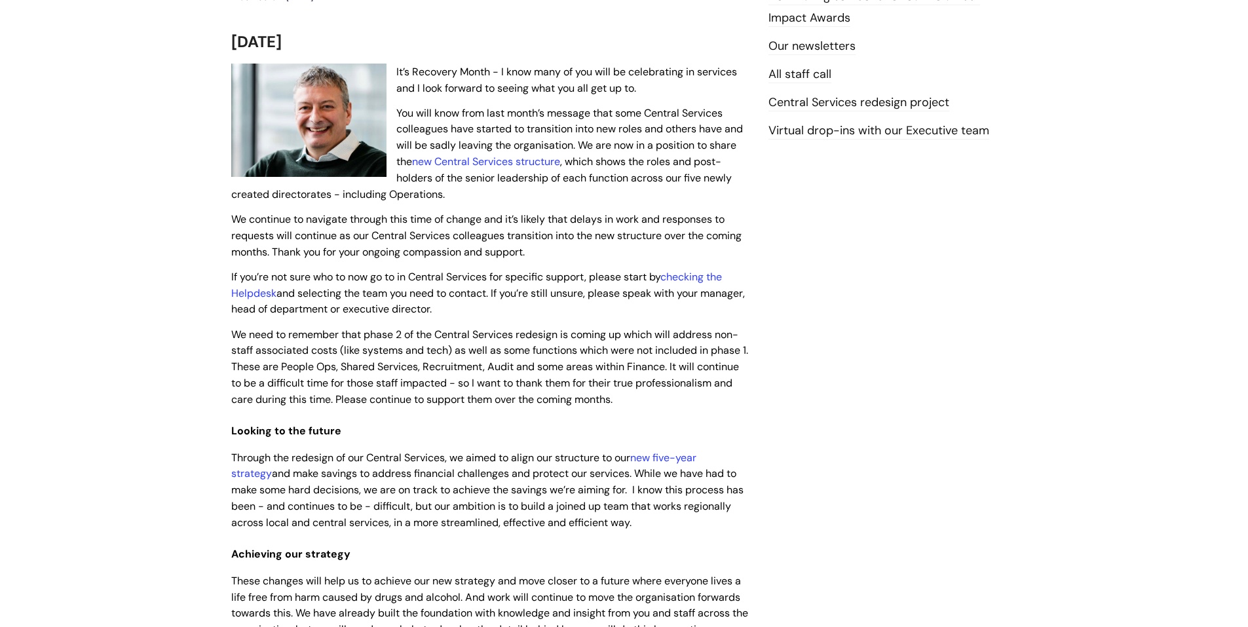
scroll to position [262, 0]
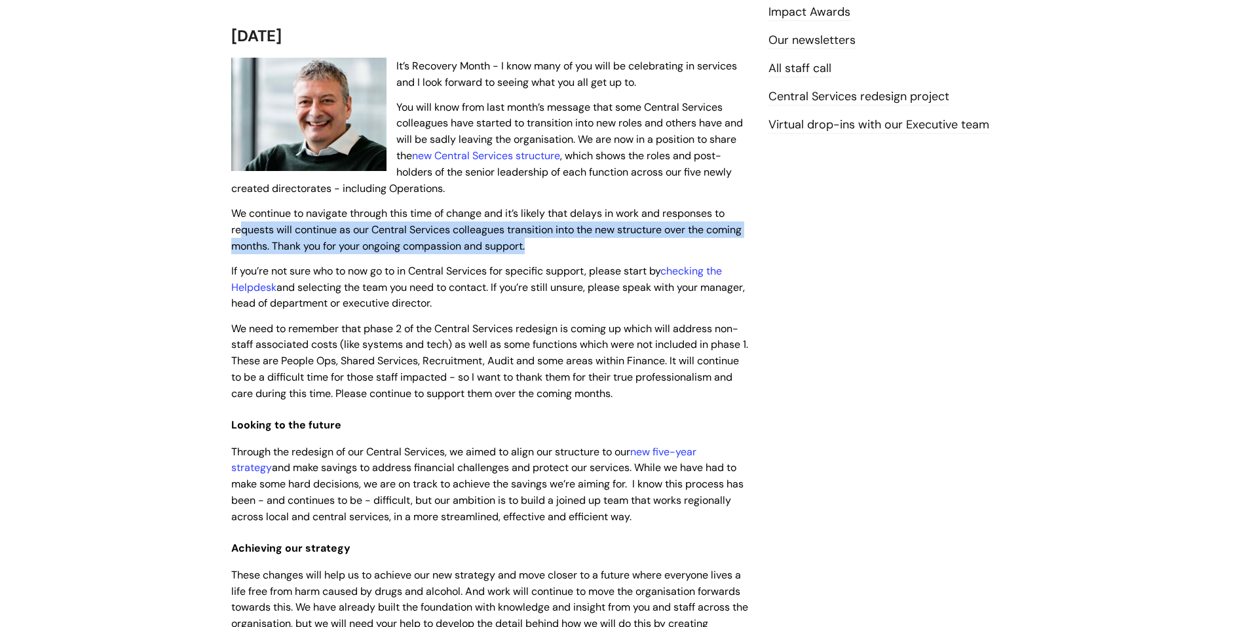
drag, startPoint x: 238, startPoint y: 222, endPoint x: 540, endPoint y: 244, distance: 302.7
click at [540, 244] on p "We continue to navigate through this time of change and it’s likely that delays…" at bounding box center [489, 229] width 517 height 48
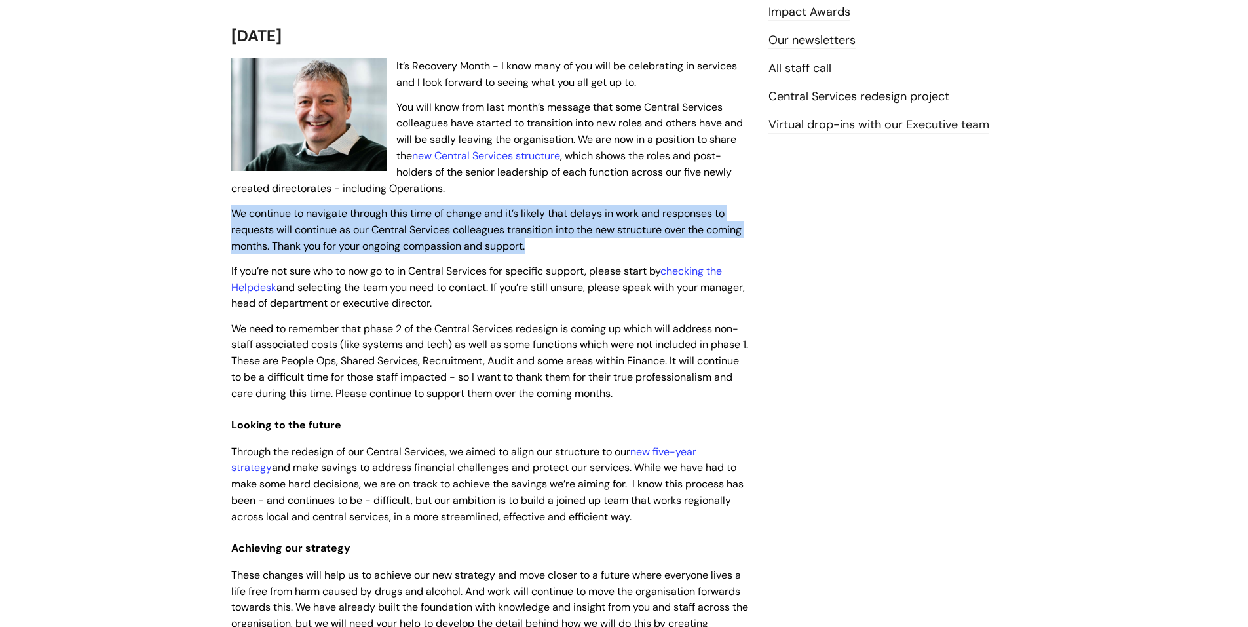
drag, startPoint x: 548, startPoint y: 248, endPoint x: 235, endPoint y: 217, distance: 314.5
click at [235, 217] on p "We continue to navigate through this time of change and it’s likely that delays…" at bounding box center [489, 229] width 517 height 48
click at [235, 217] on span "We continue to navigate through this time of change and it’s likely that delays…" at bounding box center [486, 229] width 510 height 46
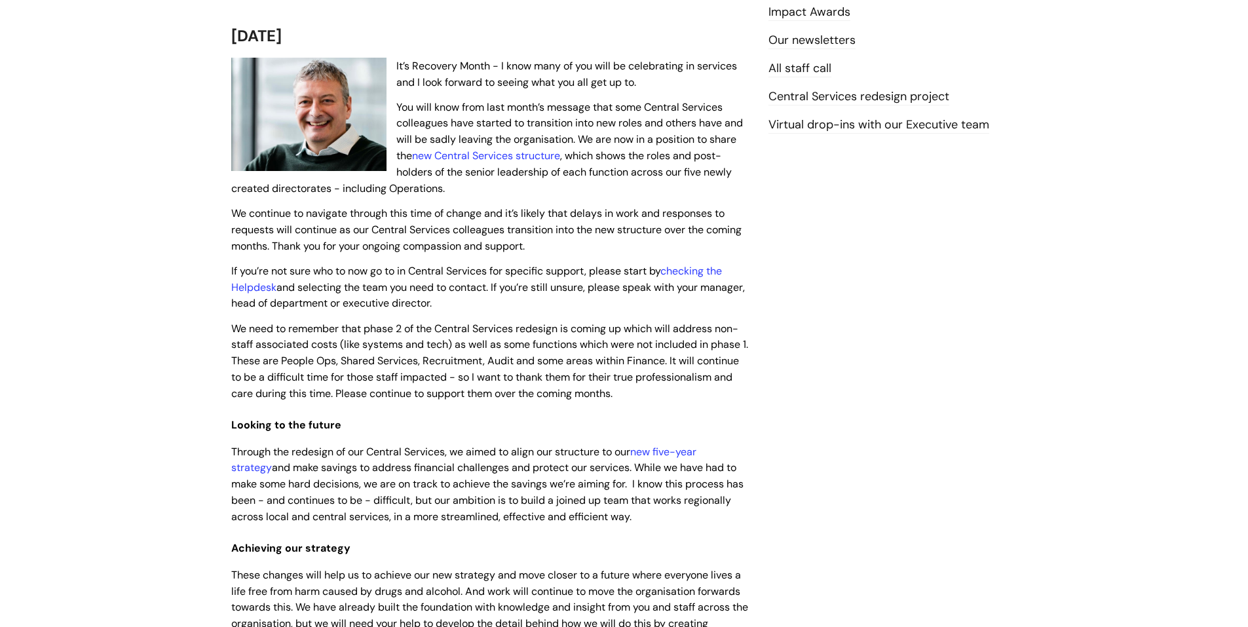
drag, startPoint x: 229, startPoint y: 274, endPoint x: 498, endPoint y: 301, distance: 270.5
click at [498, 301] on p "If you’re not sure who to now go to in Central Services for specific support, p…" at bounding box center [489, 287] width 517 height 48
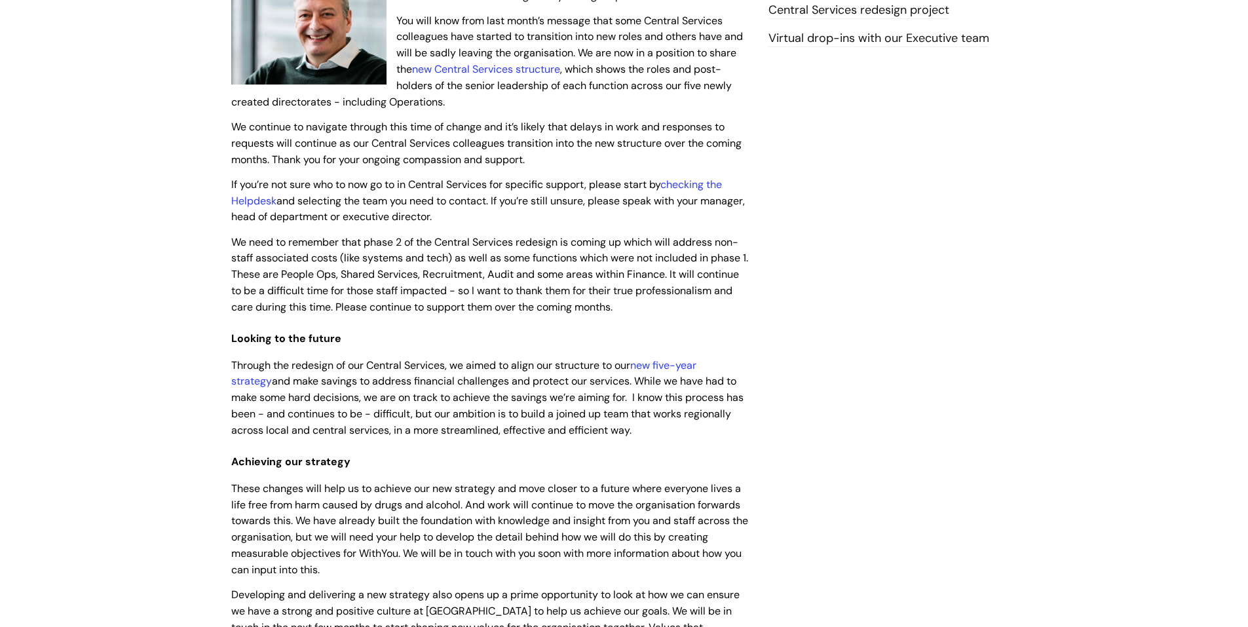
scroll to position [393, 0]
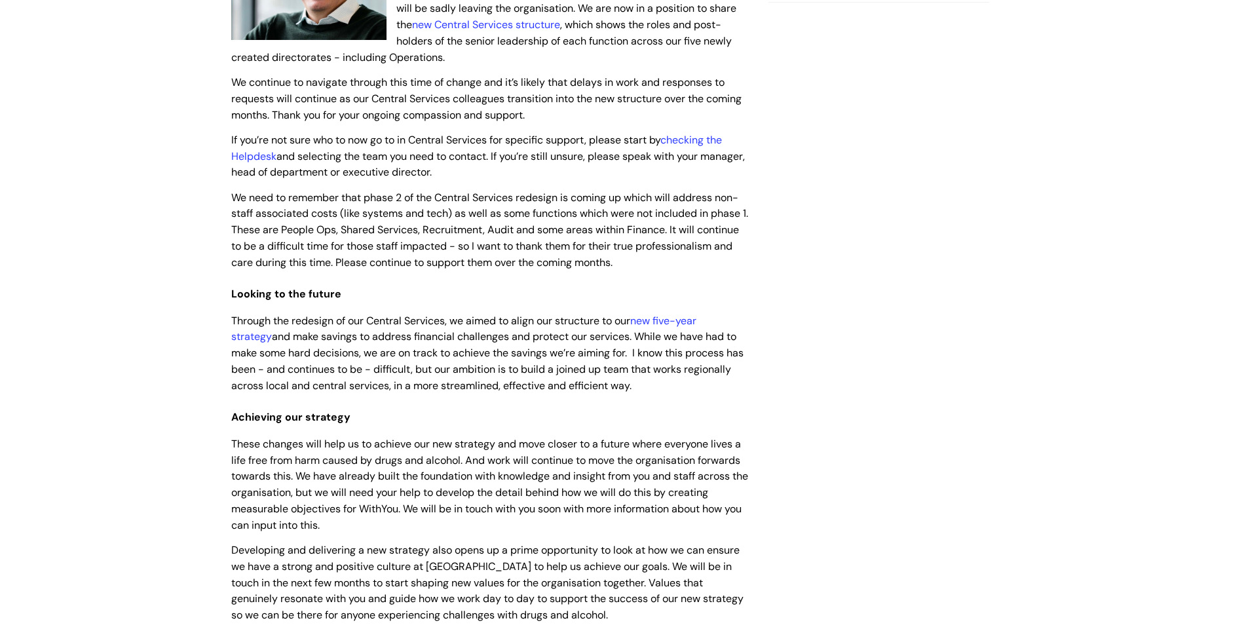
drag, startPoint x: 229, startPoint y: 291, endPoint x: 614, endPoint y: 391, distance: 397.1
click at [614, 391] on p "Through the redesign of our Central Services, we aimed to align our structure t…" at bounding box center [489, 352] width 517 height 81
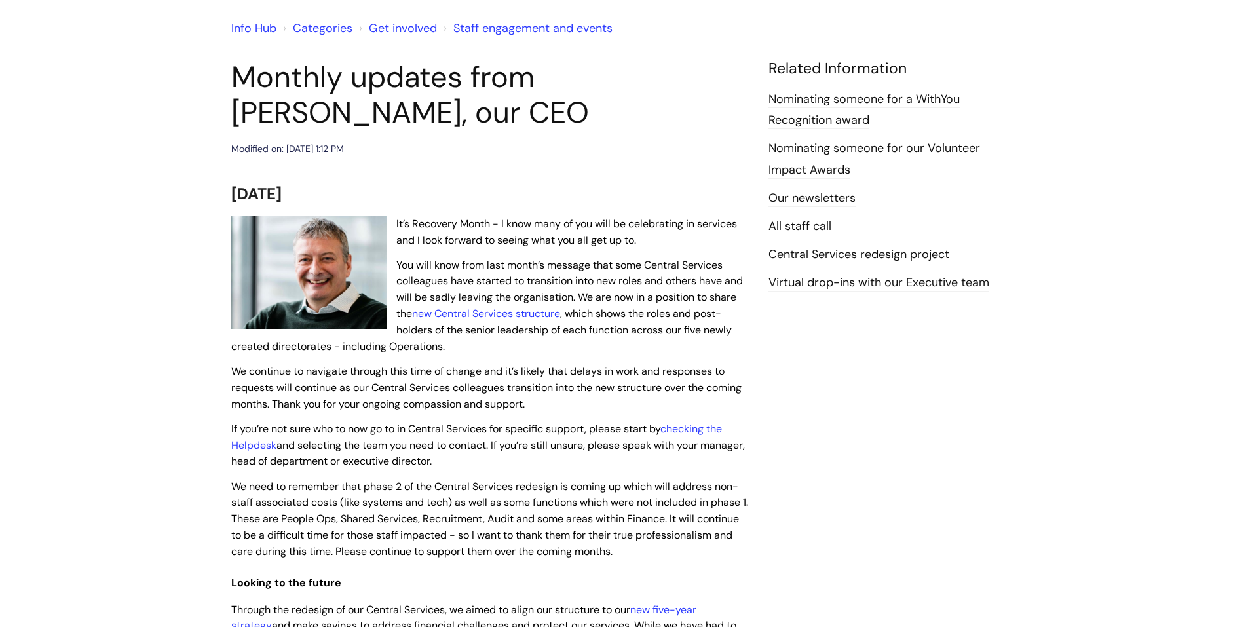
scroll to position [0, 0]
